Goal: Task Accomplishment & Management: Manage account settings

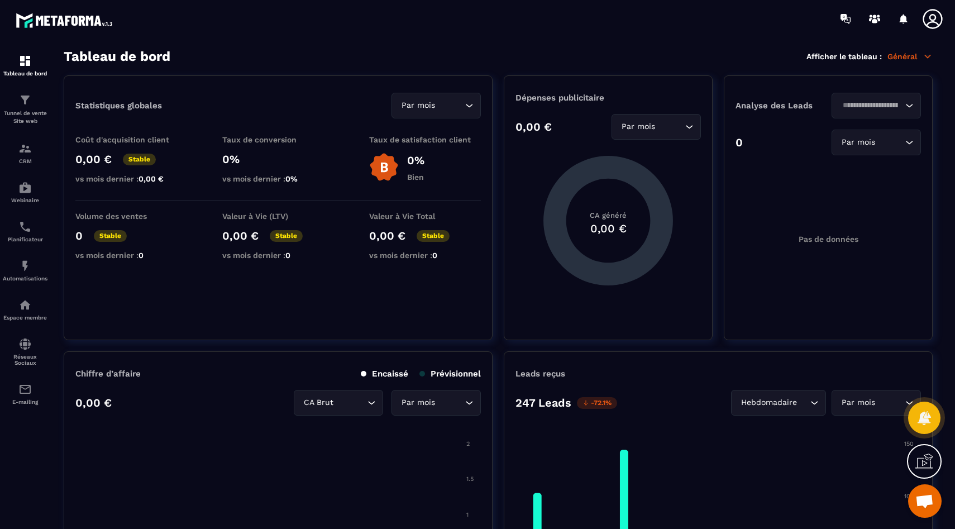
click at [335, 61] on div "Tableau de bord Afficher le tableau : Général" at bounding box center [498, 57] width 869 height 16
click at [926, 33] on div at bounding box center [542, 18] width 823 height 37
click at [18, 88] on link "Tunnel de vente Site web" at bounding box center [25, 109] width 45 height 49
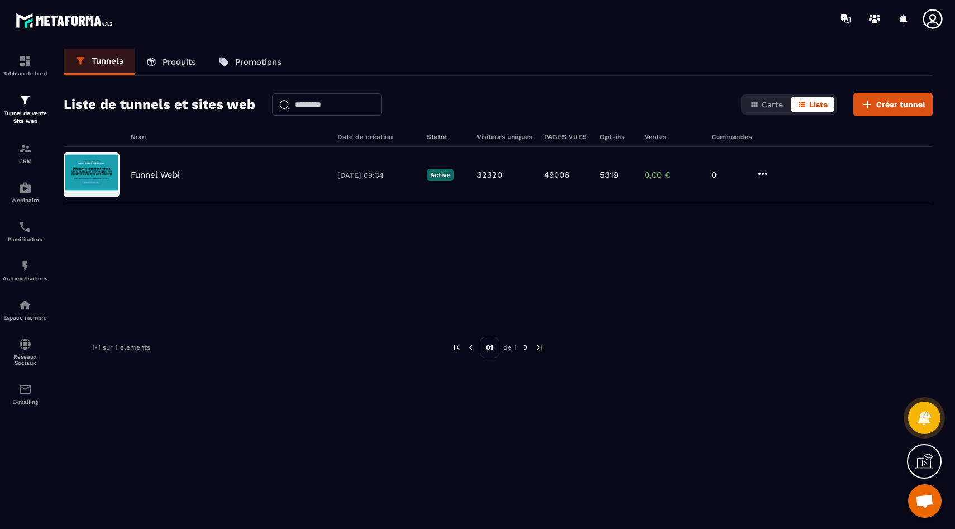
click at [194, 275] on div "Funnel Webi [DATE] 09:34 Active 32320 49006 5319 0,00 € 0" at bounding box center [498, 230] width 869 height 167
click at [539, 323] on div "Nom Date de création Statut Visiteurs uniques PAGES VUES Opt-ins Ventes Command…" at bounding box center [498, 341] width 869 height 417
click at [29, 192] on img at bounding box center [24, 187] width 13 height 13
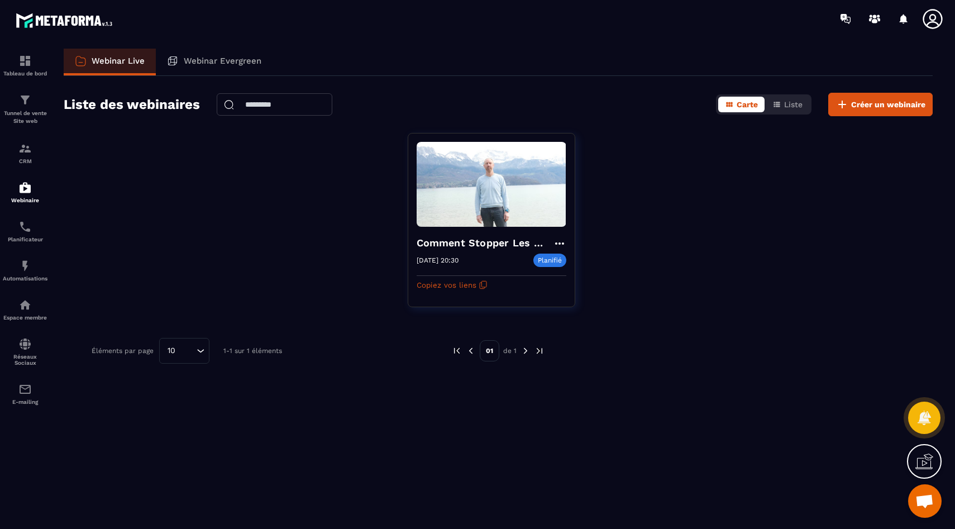
click at [226, 67] on div "Webinar Evergreen" at bounding box center [214, 62] width 117 height 27
click at [200, 63] on p "Webinar Evergreen" at bounding box center [223, 61] width 78 height 10
click at [113, 64] on p "Webinar Live" at bounding box center [118, 61] width 53 height 10
click at [27, 110] on p "Tunnel de vente Site web" at bounding box center [25, 117] width 45 height 16
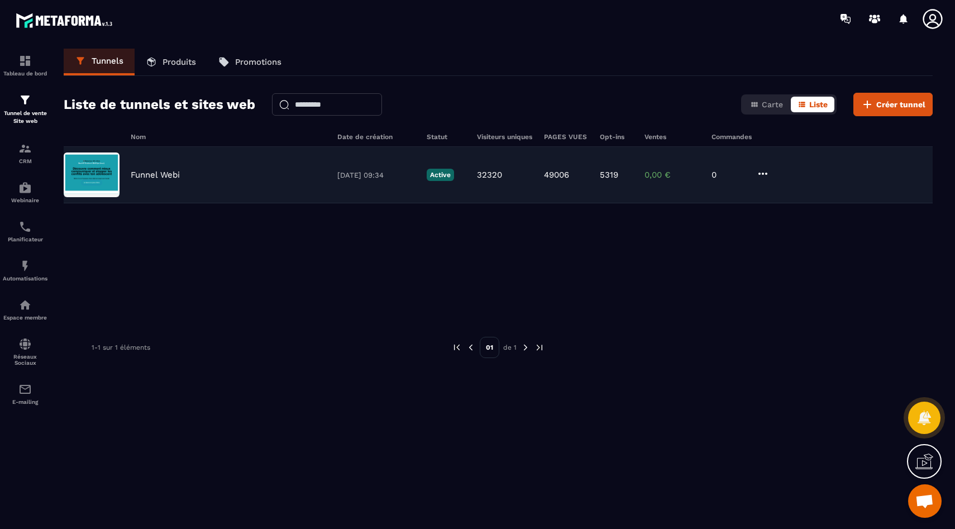
click at [170, 178] on p "Funnel Webi" at bounding box center [155, 175] width 49 height 10
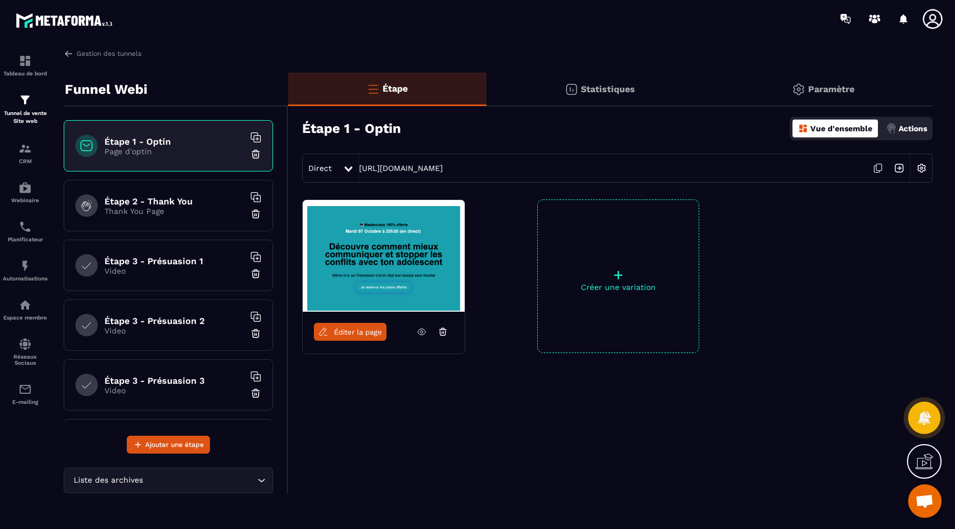
drag, startPoint x: 509, startPoint y: 172, endPoint x: 356, endPoint y: 169, distance: 153.0
click at [356, 169] on div "Direct [URL][DOMAIN_NAME]" at bounding box center [617, 168] width 630 height 29
copy div "[URL][DOMAIN_NAME]"
click at [118, 92] on p "Funnel Webi" at bounding box center [106, 89] width 83 height 22
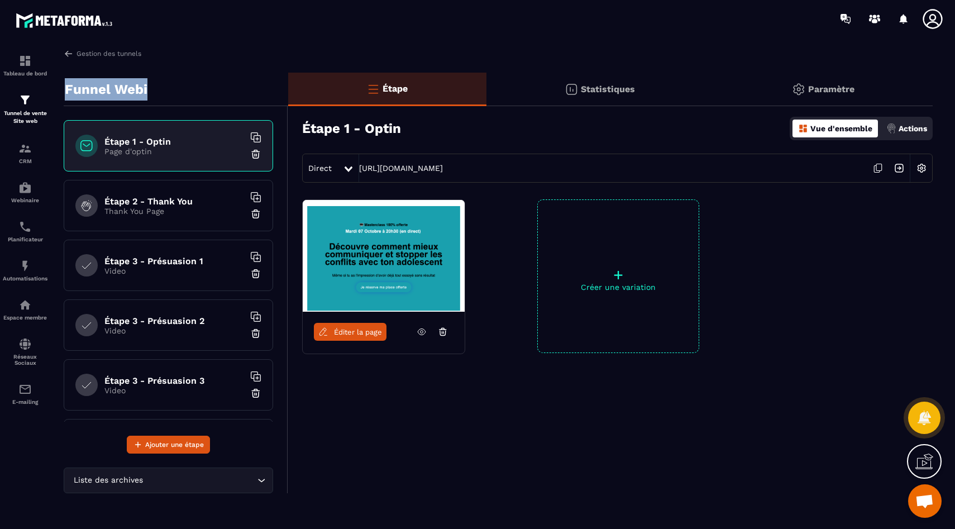
click at [118, 92] on p "Funnel Webi" at bounding box center [106, 89] width 83 height 22
copy div "Funnel Webi"
click at [180, 188] on div "Étape 2 - Thank You Thank You Page" at bounding box center [168, 205] width 209 height 51
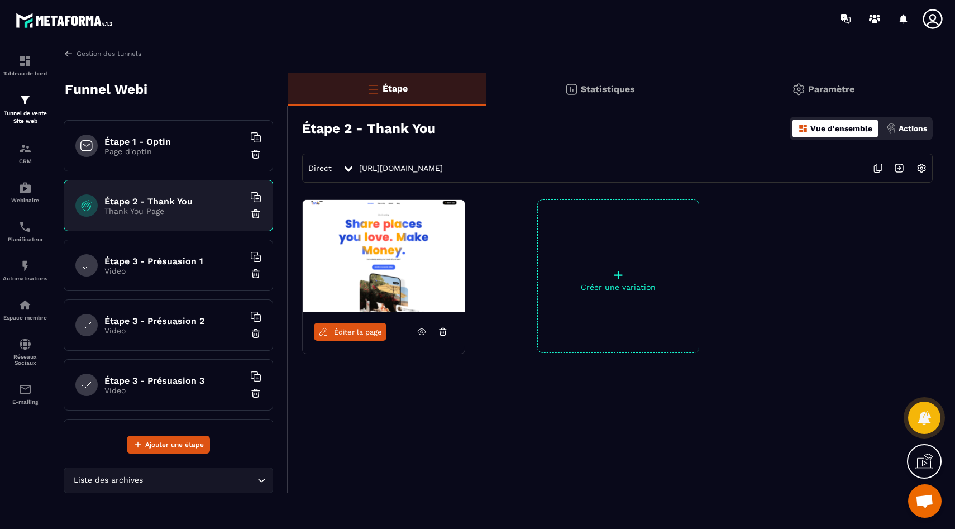
click at [160, 150] on p "Page d'optin" at bounding box center [174, 151] width 140 height 9
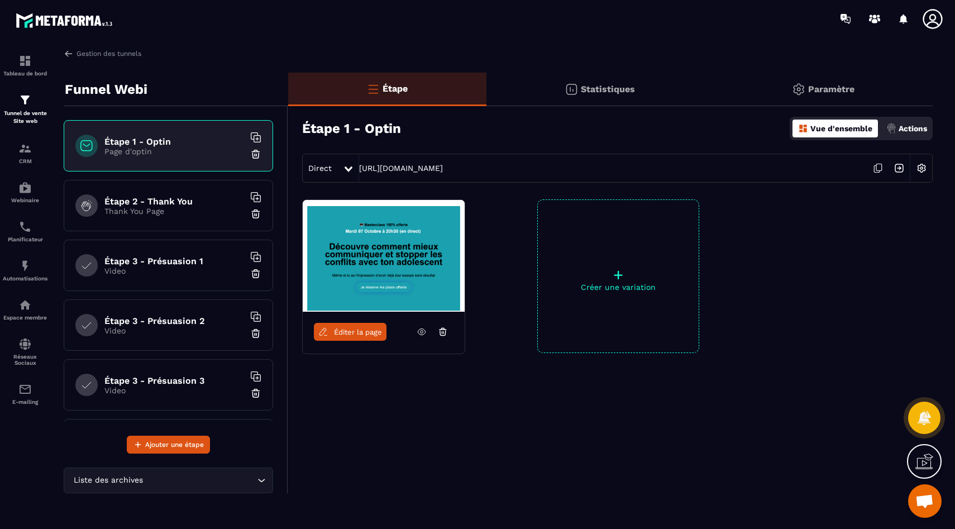
click at [157, 215] on p "Thank You Page" at bounding box center [174, 211] width 140 height 9
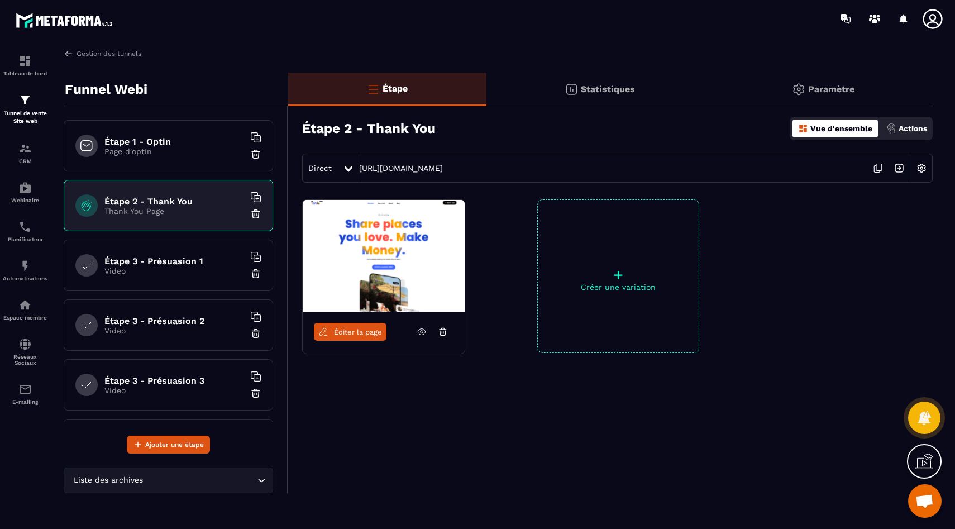
drag, startPoint x: 634, startPoint y: 166, endPoint x: 348, endPoint y: 174, distance: 285.3
click at [348, 174] on div "Direct [URL][DOMAIN_NAME]" at bounding box center [617, 168] width 630 height 29
copy div "[URL][DOMAIN_NAME]"
click at [443, 421] on div "Étape Statistiques Paramètre Étape 2 - Thank You Vue d'ensemble Actions Direct …" at bounding box center [610, 283] width 644 height 420
click at [425, 334] on icon at bounding box center [421, 332] width 10 height 10
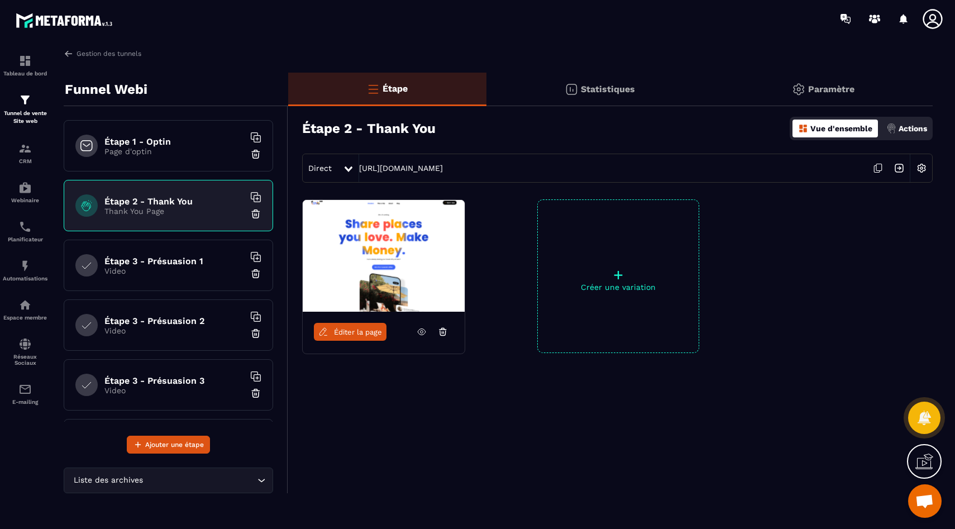
click at [154, 169] on div "Étape 1 - Optin Page d'optin" at bounding box center [168, 145] width 209 height 51
